Goal: Information Seeking & Learning: Understand process/instructions

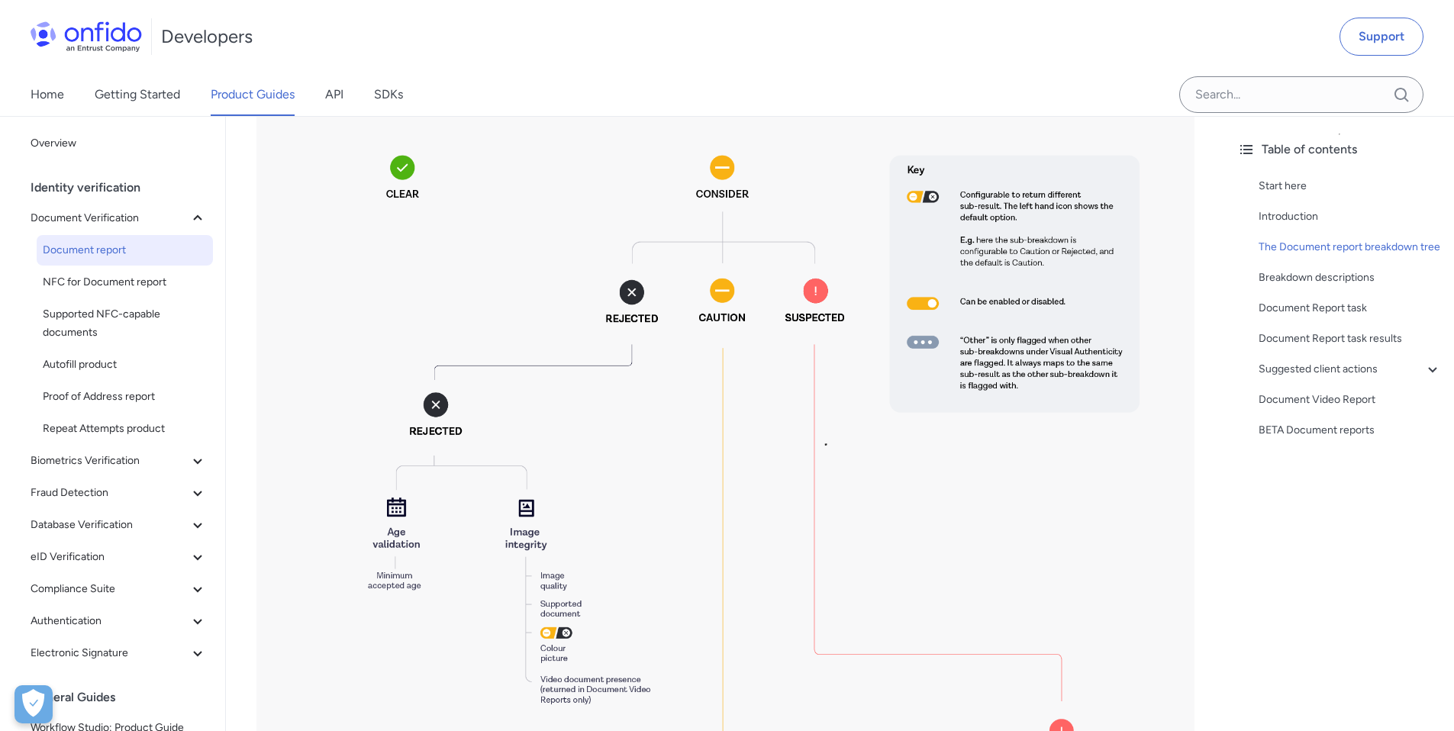
scroll to position [2083, 0]
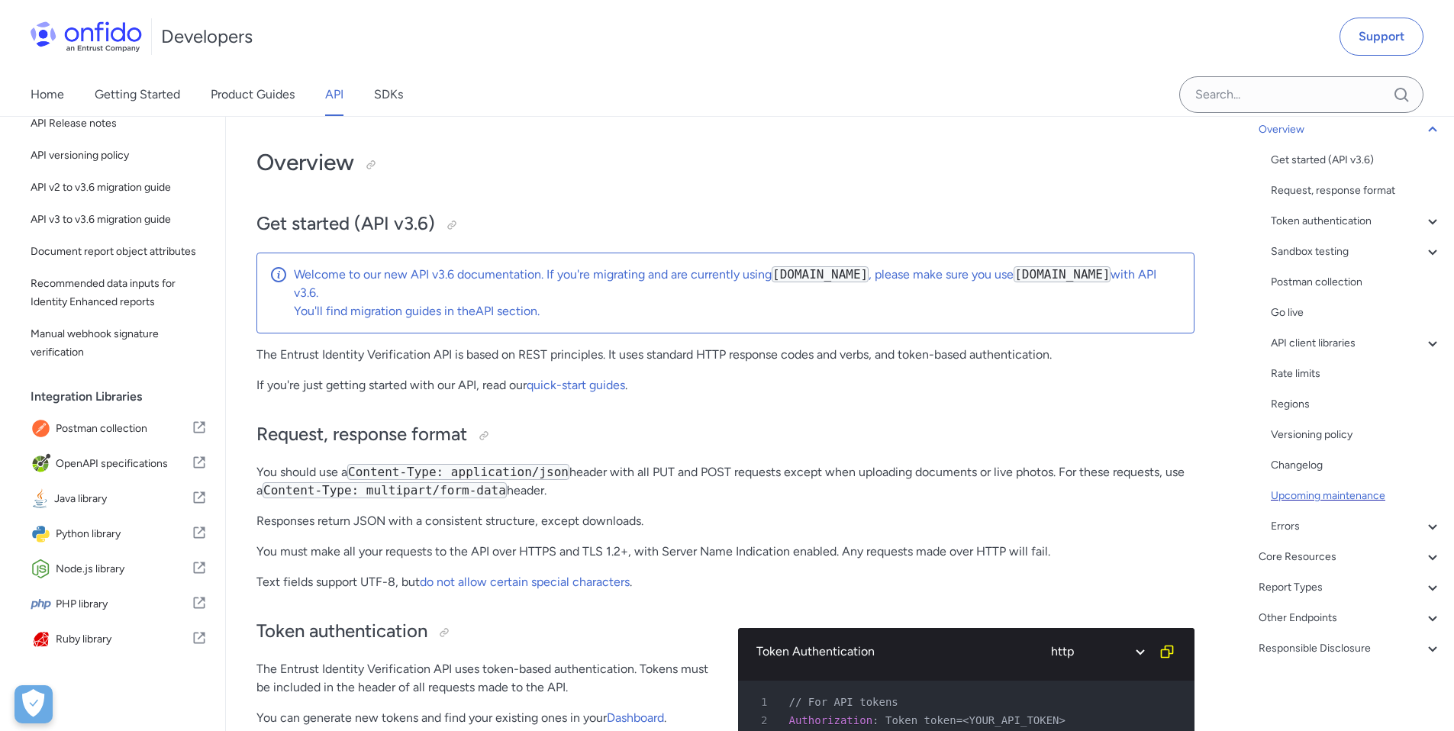
scroll to position [124, 0]
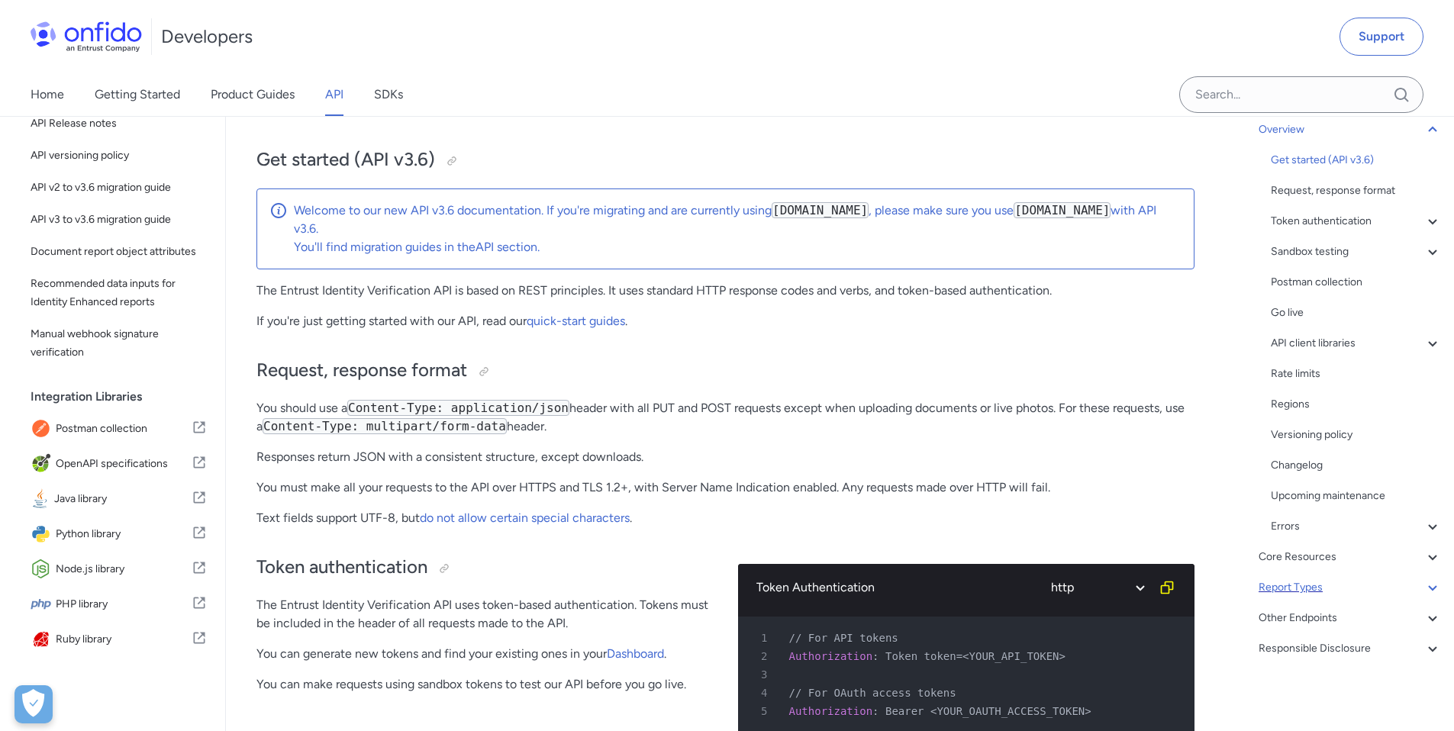
click at [1384, 590] on div "Report Types" at bounding box center [1350, 588] width 183 height 18
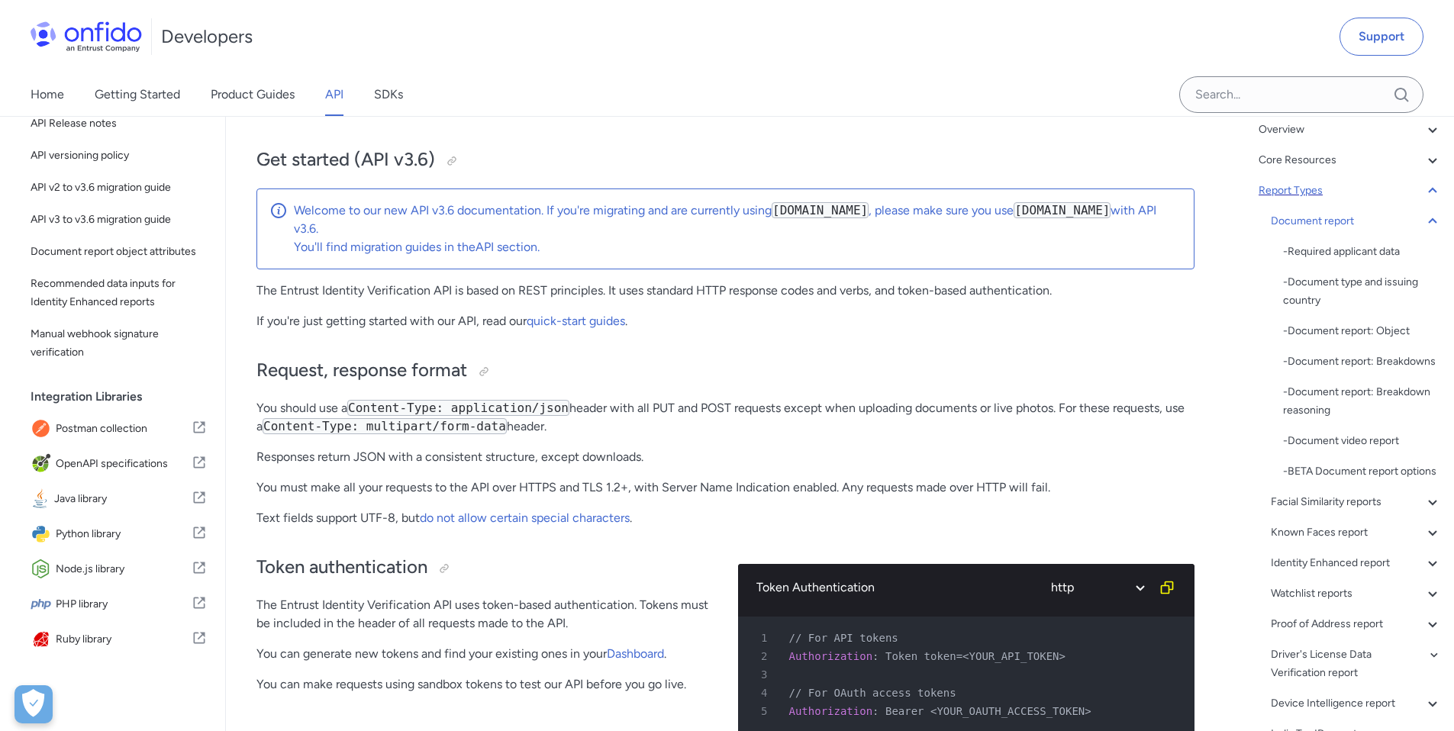
scroll to position [54593, 0]
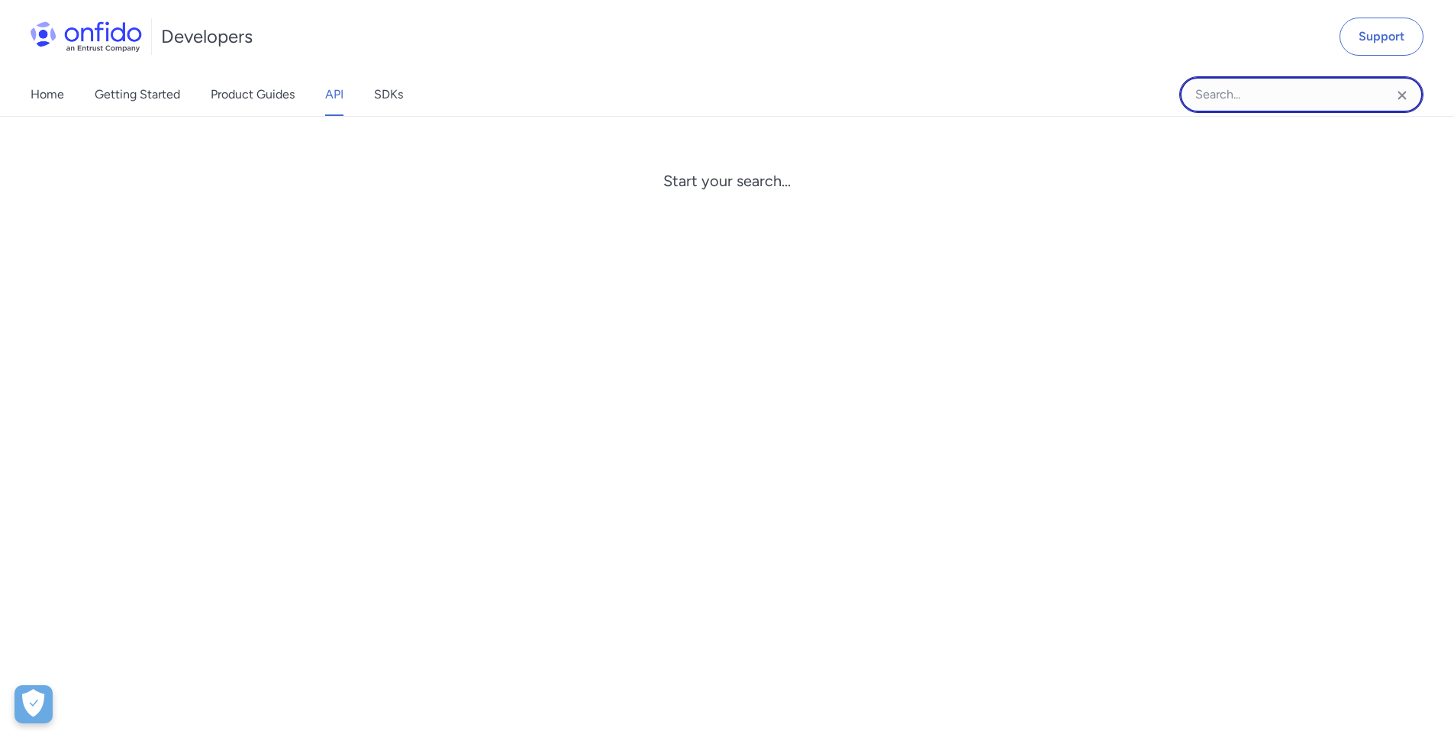
click at [1309, 96] on input "Onfido search input field" at bounding box center [1302, 94] width 244 height 37
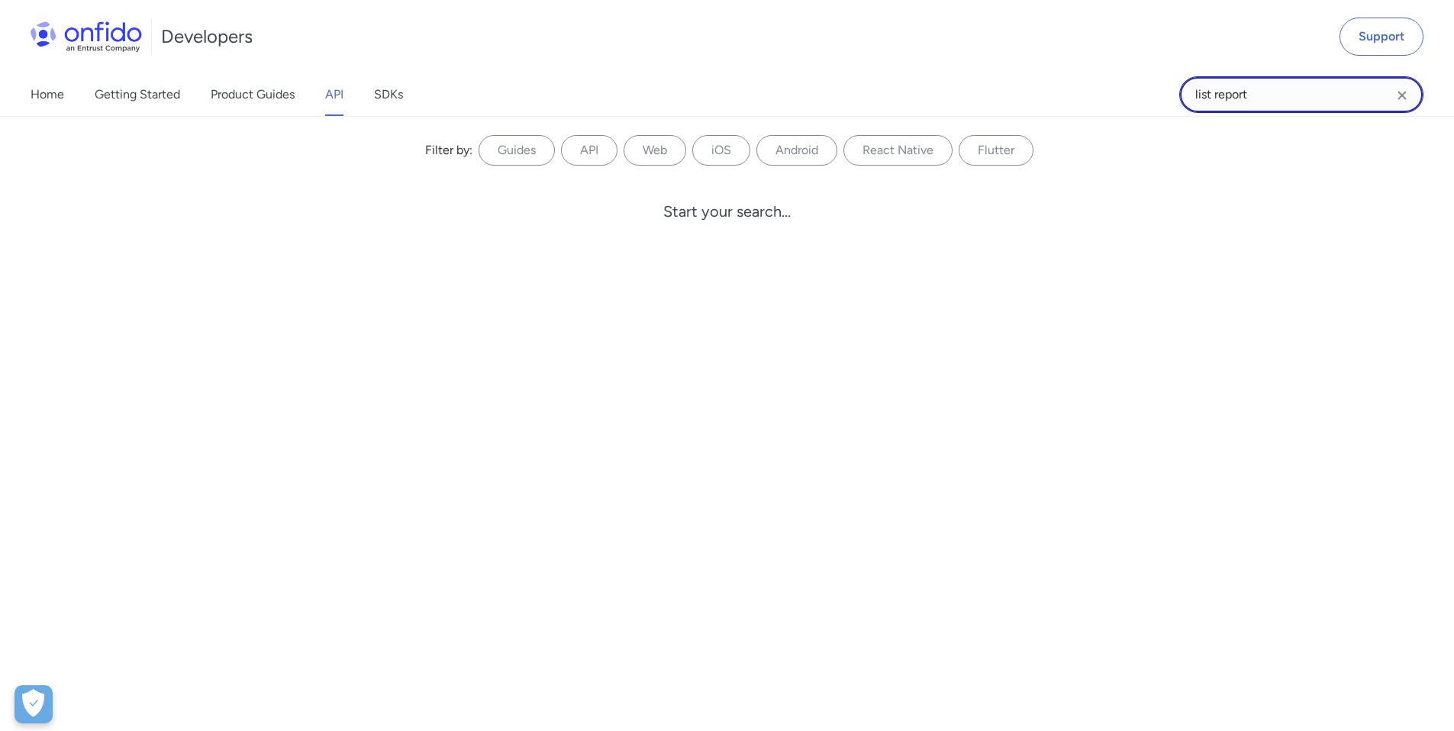
type input "list report"
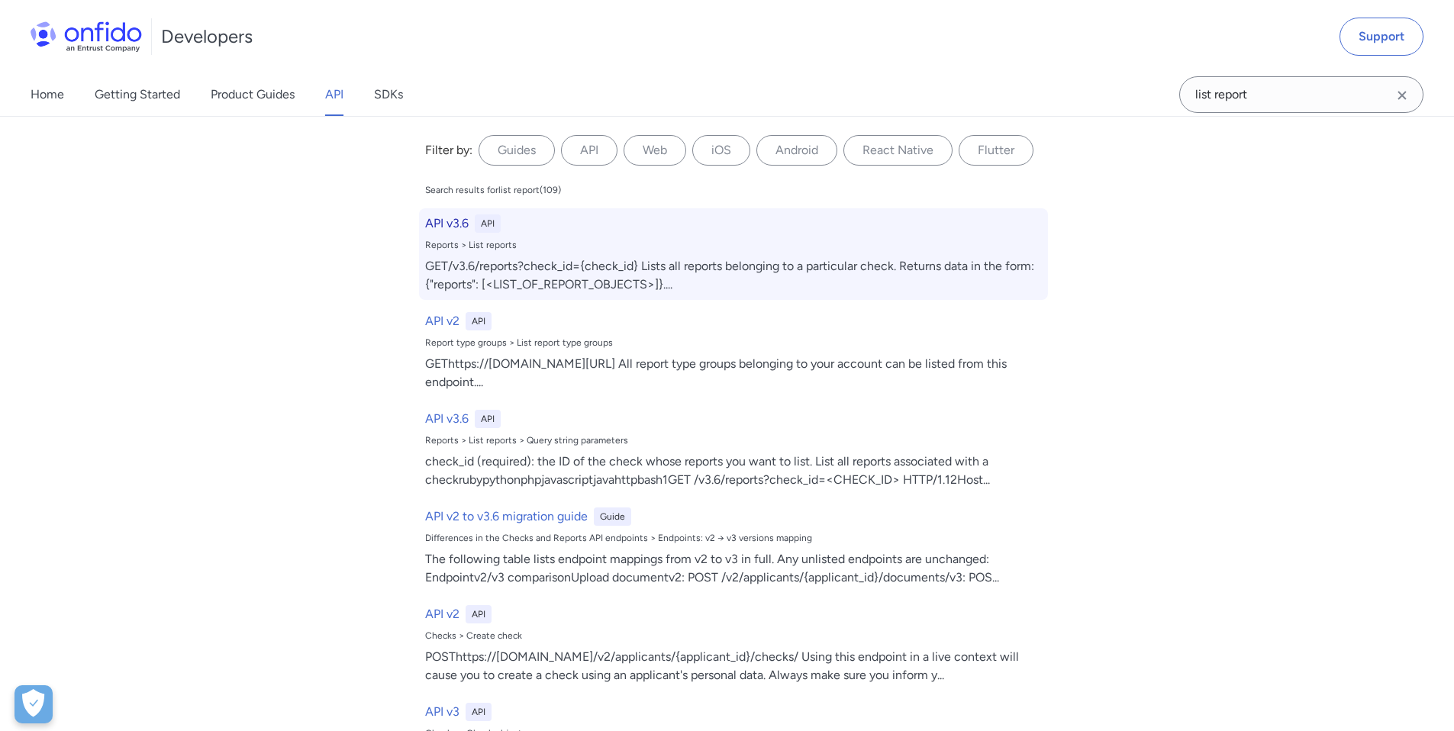
click at [591, 244] on div "Reports > List reports" at bounding box center [733, 245] width 617 height 12
click at [584, 253] on div "API v3.6 API Reports > List reports GET/v3.6/reports?check_id={check_id} Lists …" at bounding box center [733, 254] width 629 height 92
click at [444, 222] on h6 "API v3.6" at bounding box center [447, 224] width 44 height 18
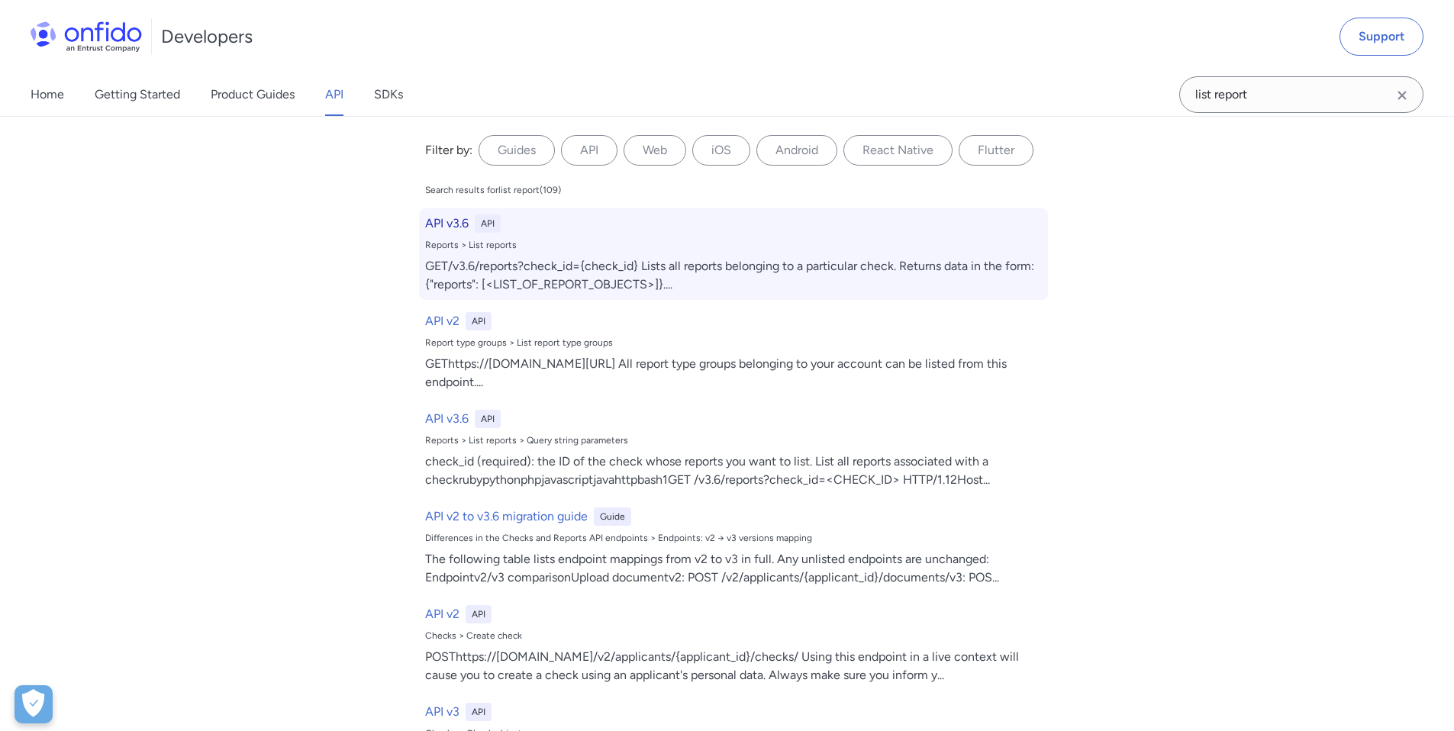
click at [505, 262] on div "GET/v3.6/reports?check_id={check_id} Lists all reports belonging to a particula…" at bounding box center [733, 275] width 617 height 37
